Goal: Information Seeking & Learning: Learn about a topic

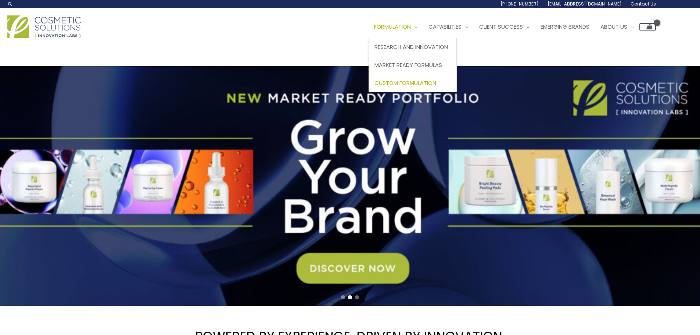
click at [375, 87] on span "Custom Formulation" at bounding box center [406, 83] width 62 height 8
